Goal: Transaction & Acquisition: Purchase product/service

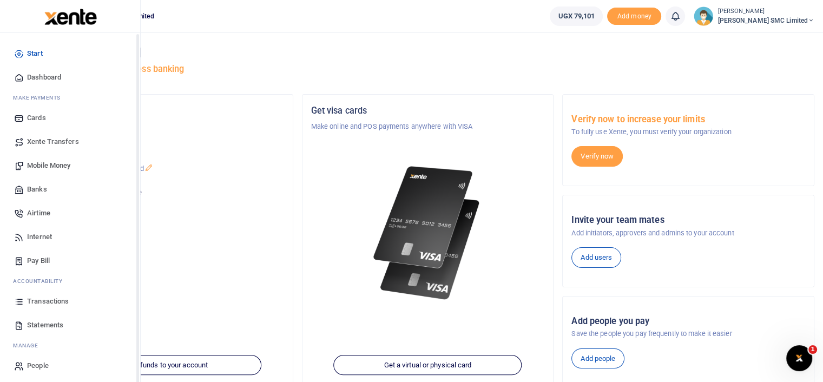
click at [56, 301] on span "Transactions" at bounding box center [48, 301] width 42 height 11
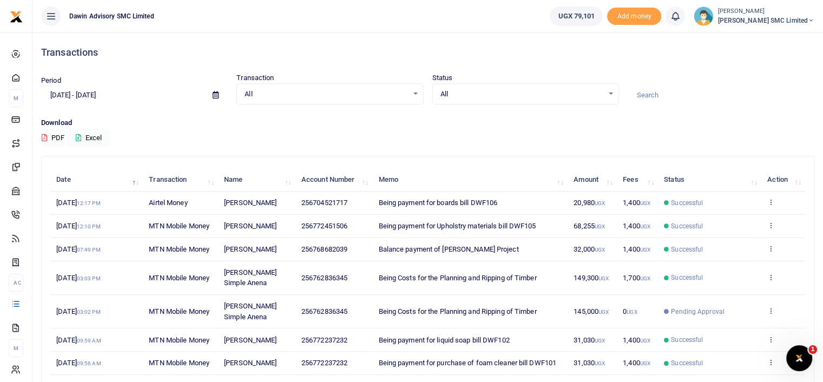
click at [414, 110] on div "Period [DATE] - [DATE] Transaction All Select an option... All Airtime Internet…" at bounding box center [428, 95] width 782 height 45
click at [768, 199] on icon at bounding box center [770, 202] width 7 height 8
click at [727, 210] on div "View details Send again" at bounding box center [731, 231] width 87 height 49
click at [770, 196] on td "View details Send again" at bounding box center [783, 203] width 44 height 23
click at [769, 195] on td "View details Send again" at bounding box center [783, 203] width 44 height 23
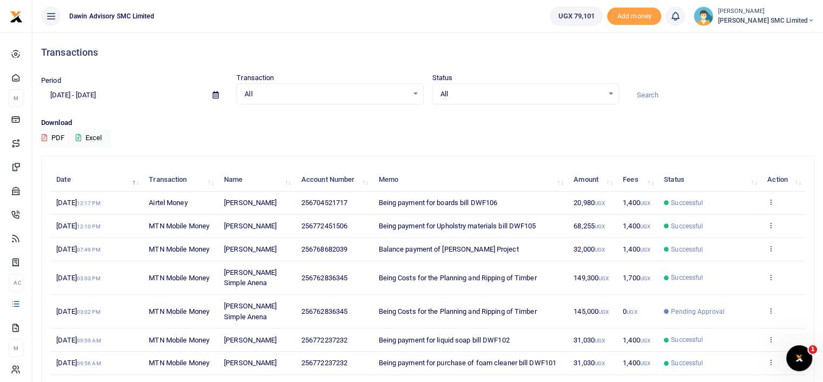
click at [769, 199] on icon at bounding box center [770, 202] width 7 height 8
click at [726, 218] on link "View details" at bounding box center [730, 219] width 85 height 15
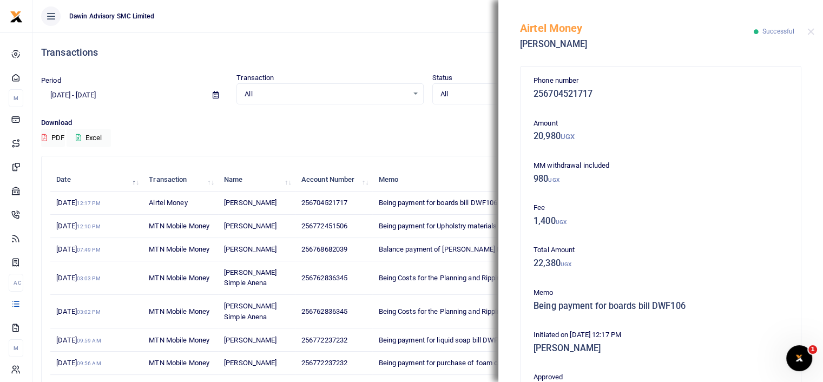
click at [806, 29] on div "Airtel Money [PERSON_NAME] Successful" at bounding box center [660, 30] width 325 height 60
click at [808, 37] on div "Airtel Money [PERSON_NAME] Successful" at bounding box center [660, 30] width 325 height 60
click at [810, 34] on button "Close" at bounding box center [810, 31] width 7 height 7
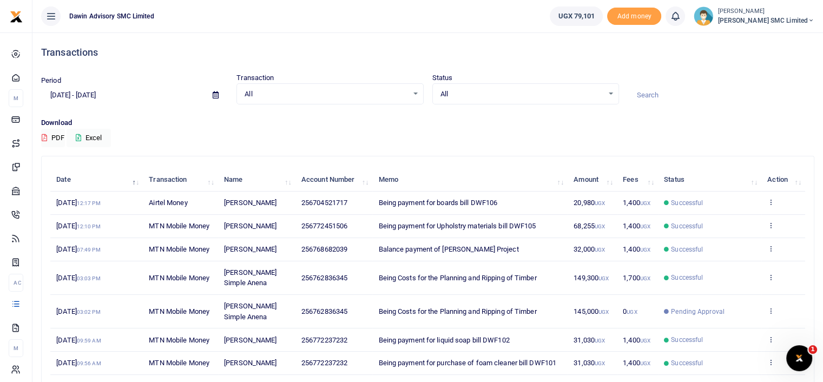
click at [476, 141] on div "Download PDF Excel" at bounding box center [427, 132] width 773 height 30
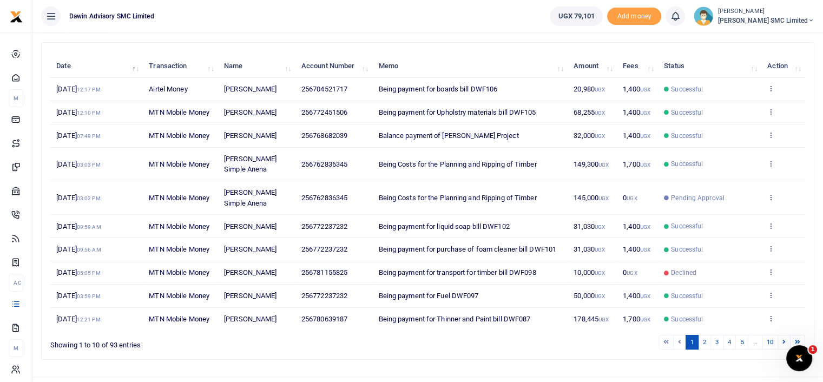
scroll to position [114, 0]
click at [703, 334] on link "2" at bounding box center [704, 341] width 13 height 15
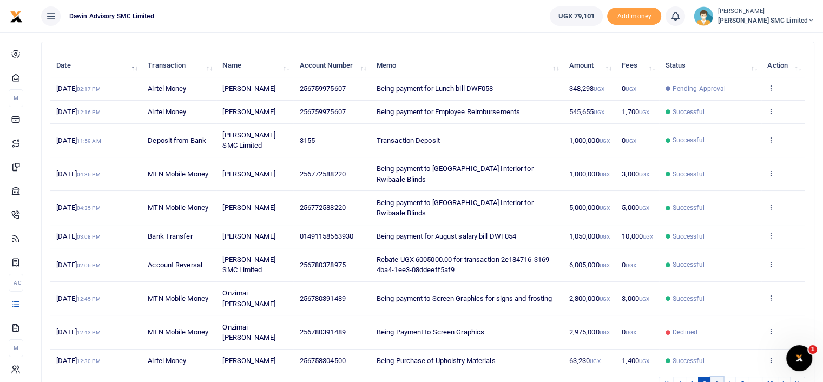
click at [721, 377] on link "3" at bounding box center [716, 384] width 13 height 15
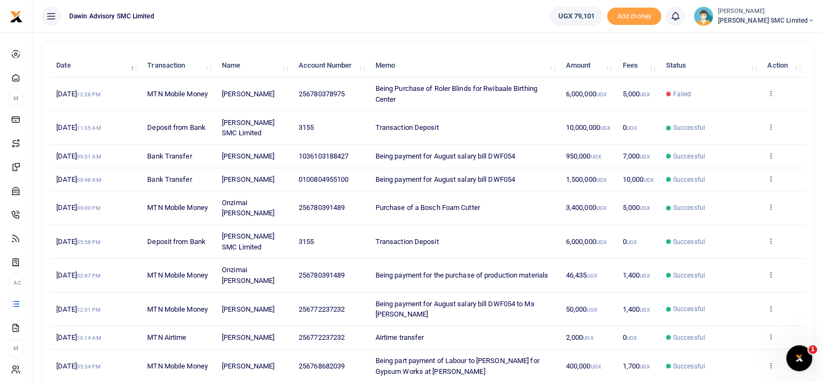
scroll to position [188, 0]
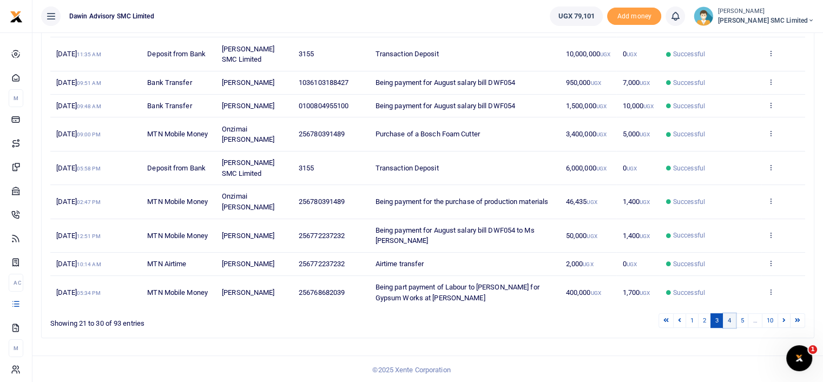
click at [734, 318] on link "4" at bounding box center [729, 320] width 13 height 15
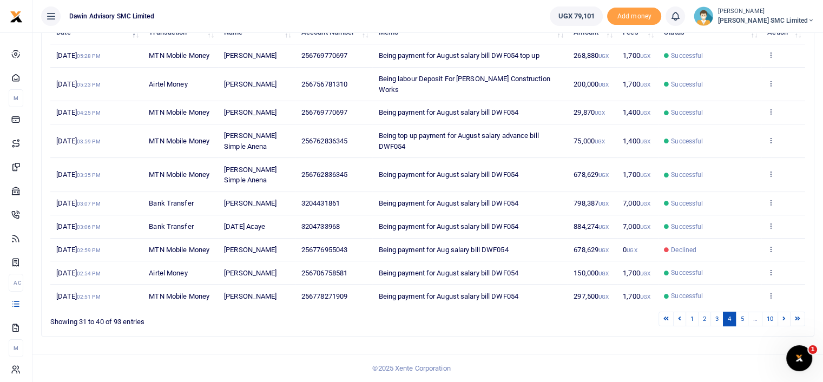
scroll to position [146, 0]
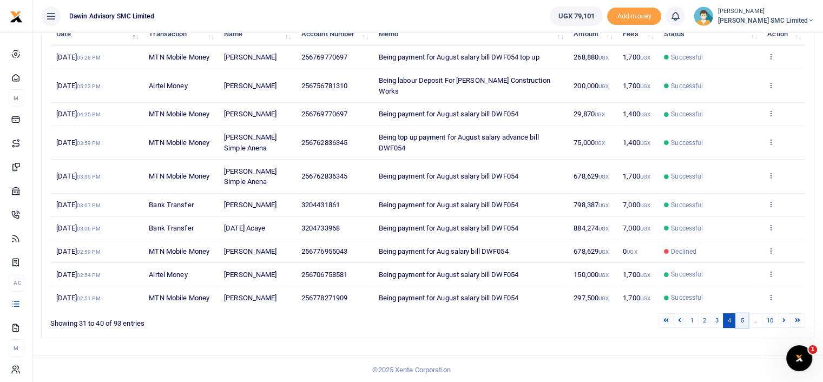
click at [747, 324] on link "5" at bounding box center [741, 320] width 13 height 15
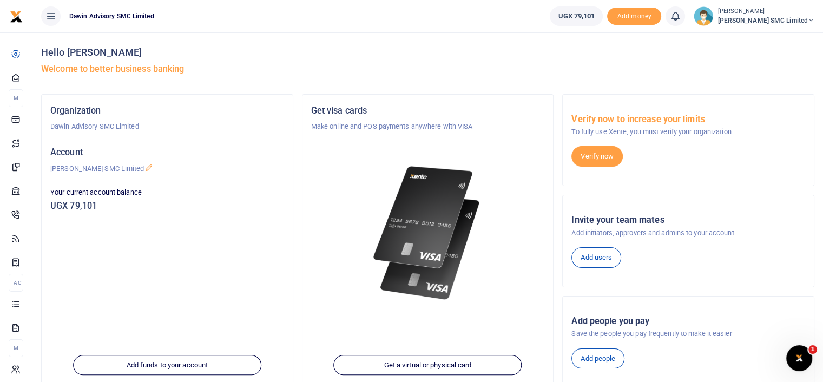
click at [335, 257] on div at bounding box center [428, 220] width 234 height 176
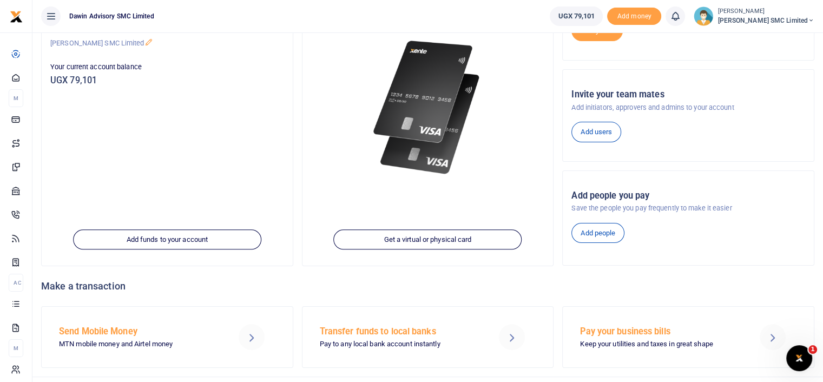
scroll to position [147, 0]
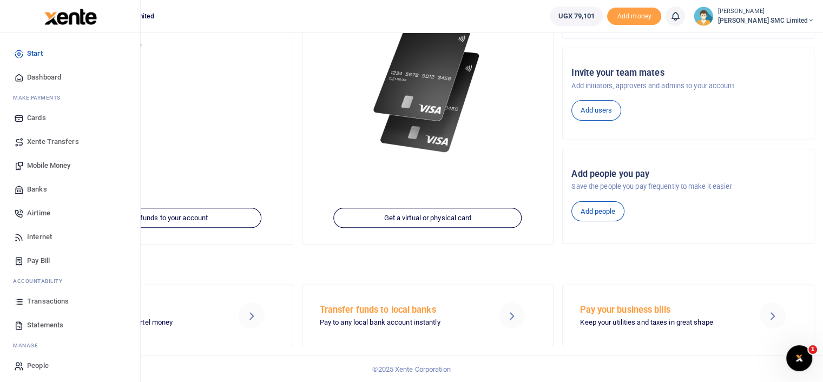
click at [48, 157] on link "Mobile Money" at bounding box center [70, 166] width 123 height 24
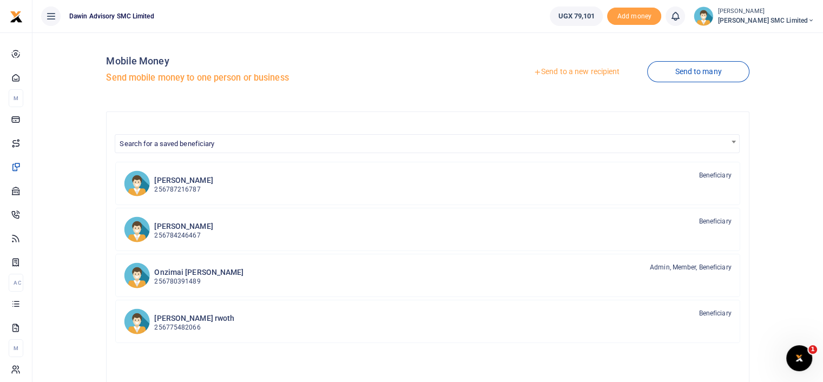
click at [570, 72] on link "Send to a new recipient" at bounding box center [576, 71] width 141 height 19
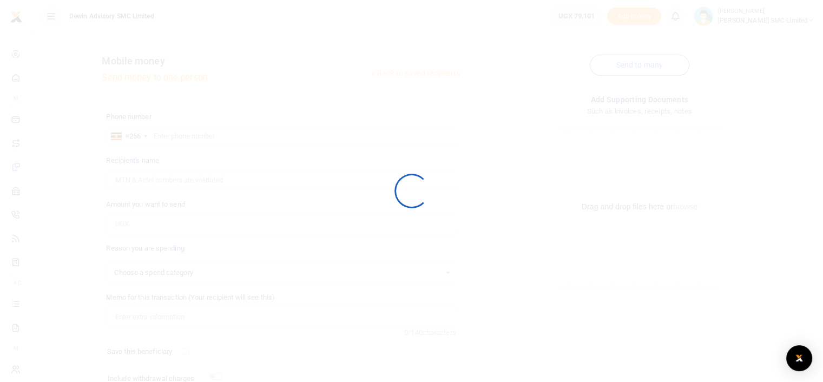
select select
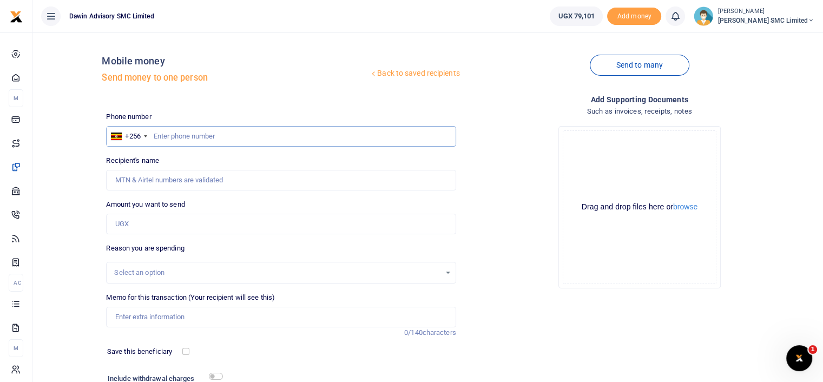
click at [197, 140] on input "text" at bounding box center [281, 136] width 350 height 21
type input "0759771847"
type input "Margret Nalule"
type input "0759771847"
click at [156, 223] on input "Amount you want to send" at bounding box center [281, 224] width 350 height 21
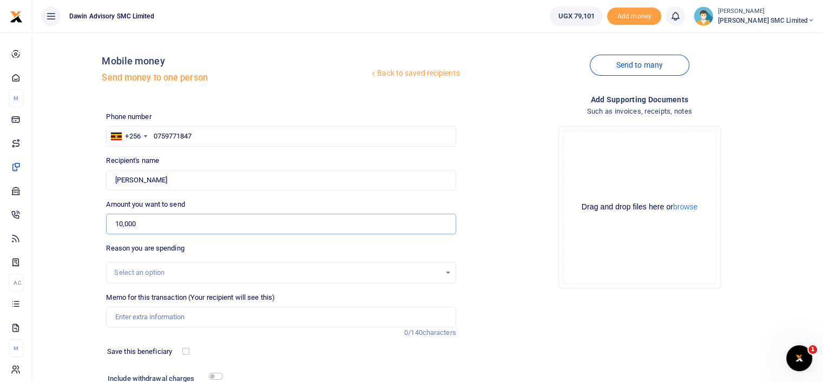
type input "10,000"
click at [524, 278] on div "Drop your files here Drag and drop files here or browse Powered by Uppy" at bounding box center [640, 207] width 350 height 180
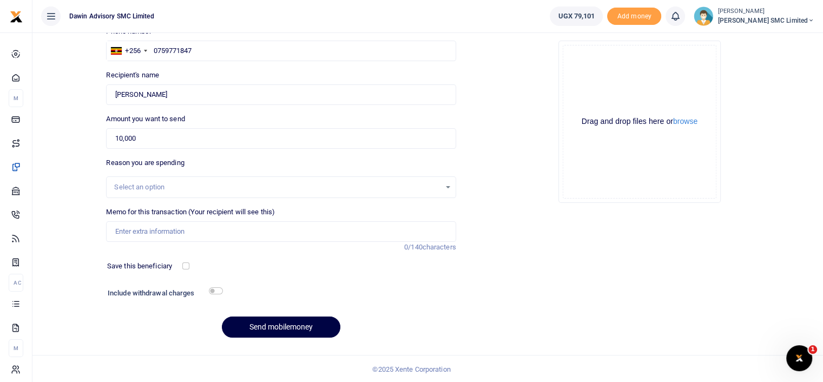
scroll to position [87, 0]
click at [187, 232] on input "Memo for this transaction (Your recipient will see this)" at bounding box center [281, 230] width 350 height 21
click at [174, 229] on input "Being payment for Upholstry materials" at bounding box center [281, 230] width 350 height 21
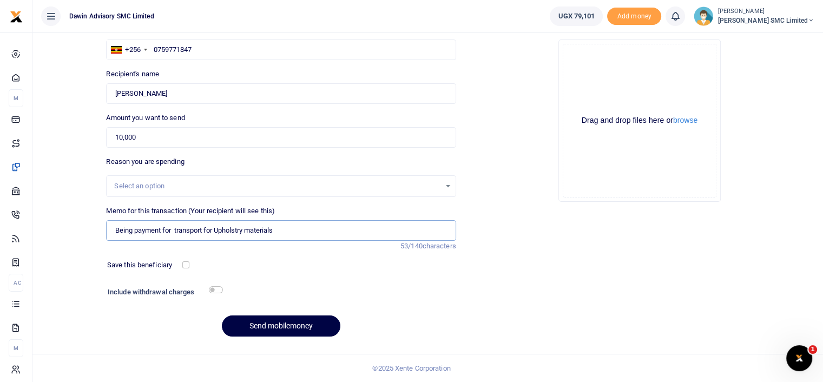
click at [284, 239] on input "Being payment for transport for Upholstry materials" at bounding box center [281, 230] width 350 height 21
type input "Being payment for transport for Upholstry materials bill DWF107"
click at [216, 292] on input "checkbox" at bounding box center [216, 289] width 14 height 7
checkbox input "true"
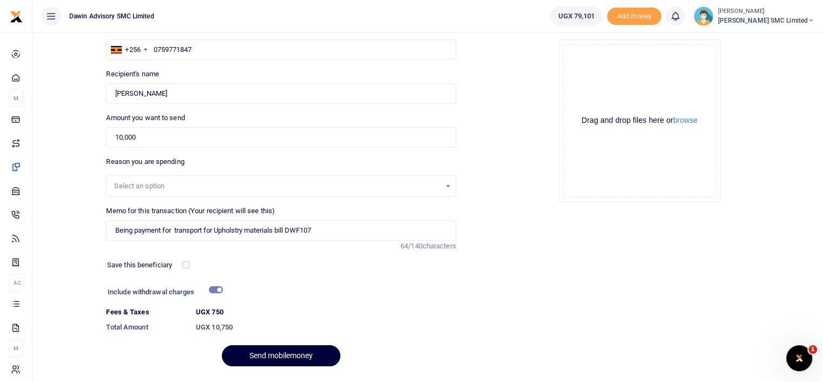
click at [269, 346] on button "Send mobilemoney" at bounding box center [281, 355] width 118 height 21
